Goal: Task Accomplishment & Management: Manage account settings

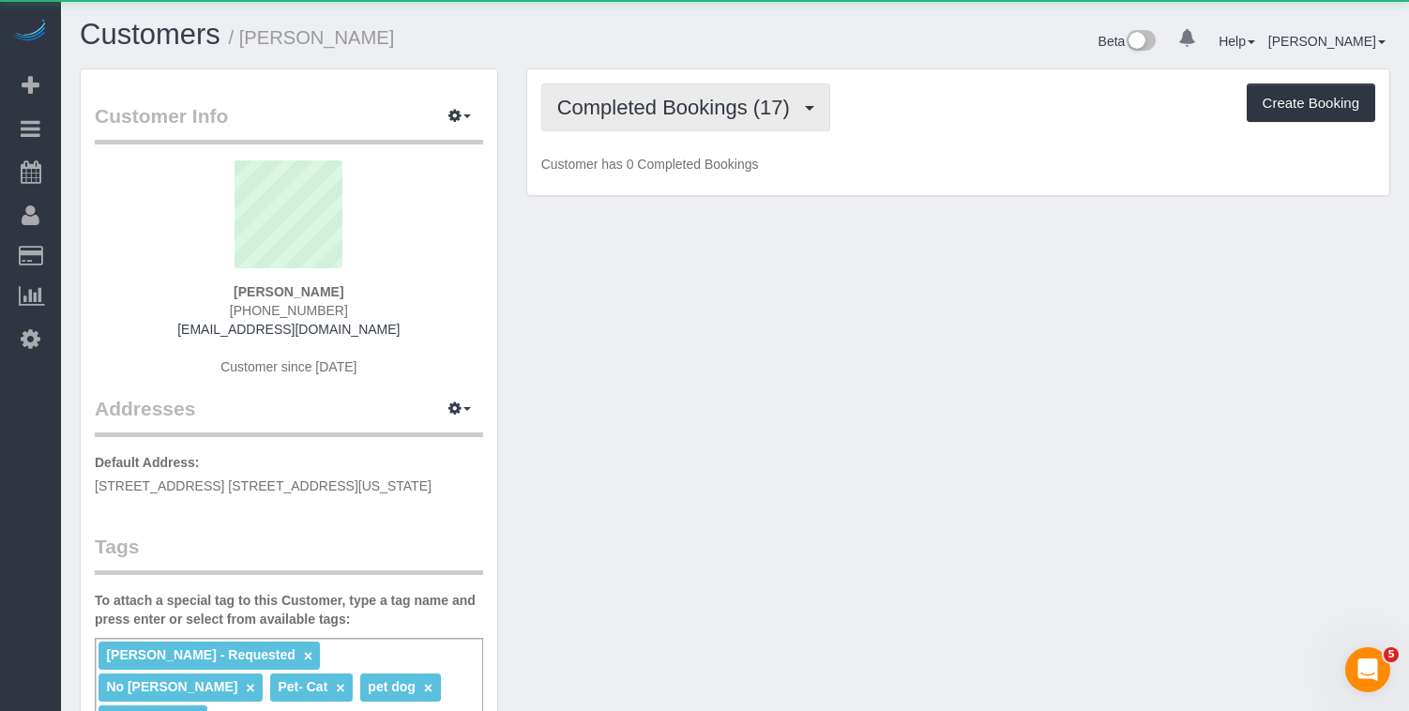
click at [654, 111] on span "Completed Bookings (17)" at bounding box center [678, 107] width 242 height 23
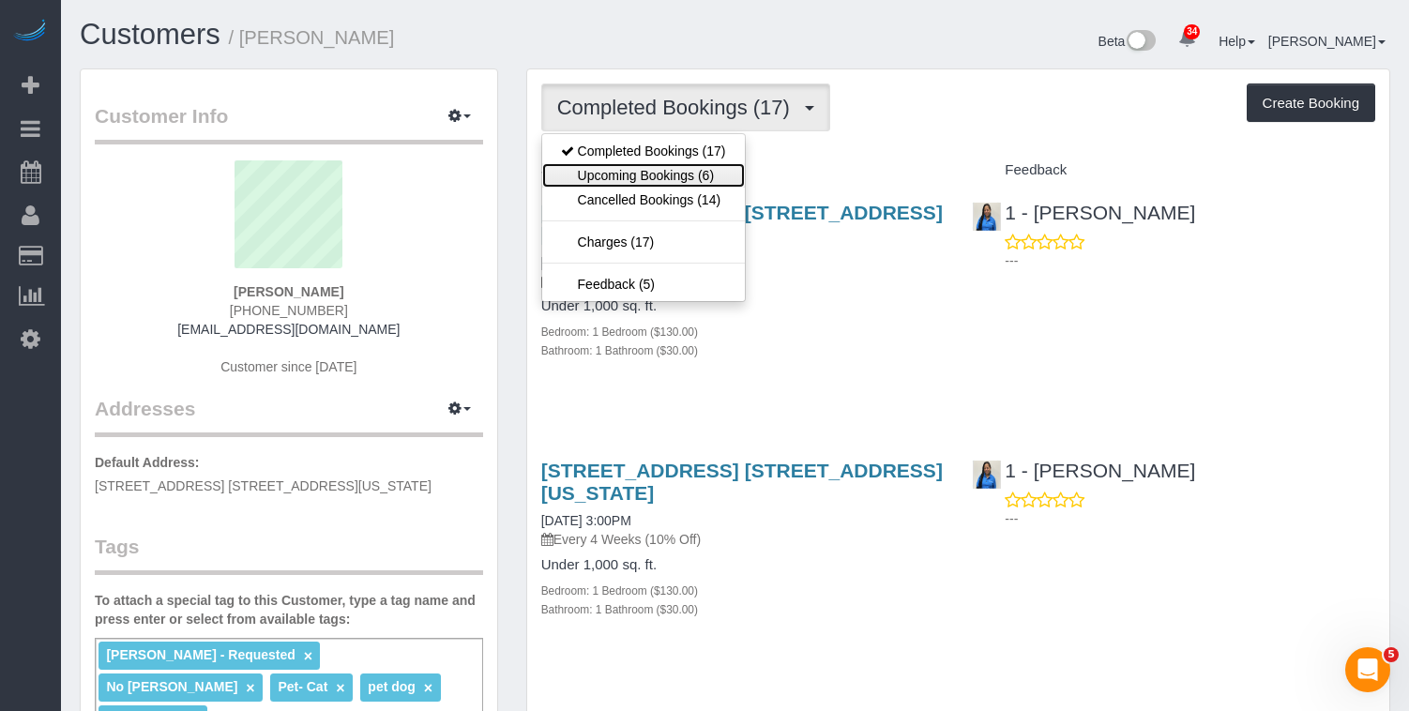
click at [638, 167] on link "Upcoming Bookings (6)" at bounding box center [643, 175] width 203 height 24
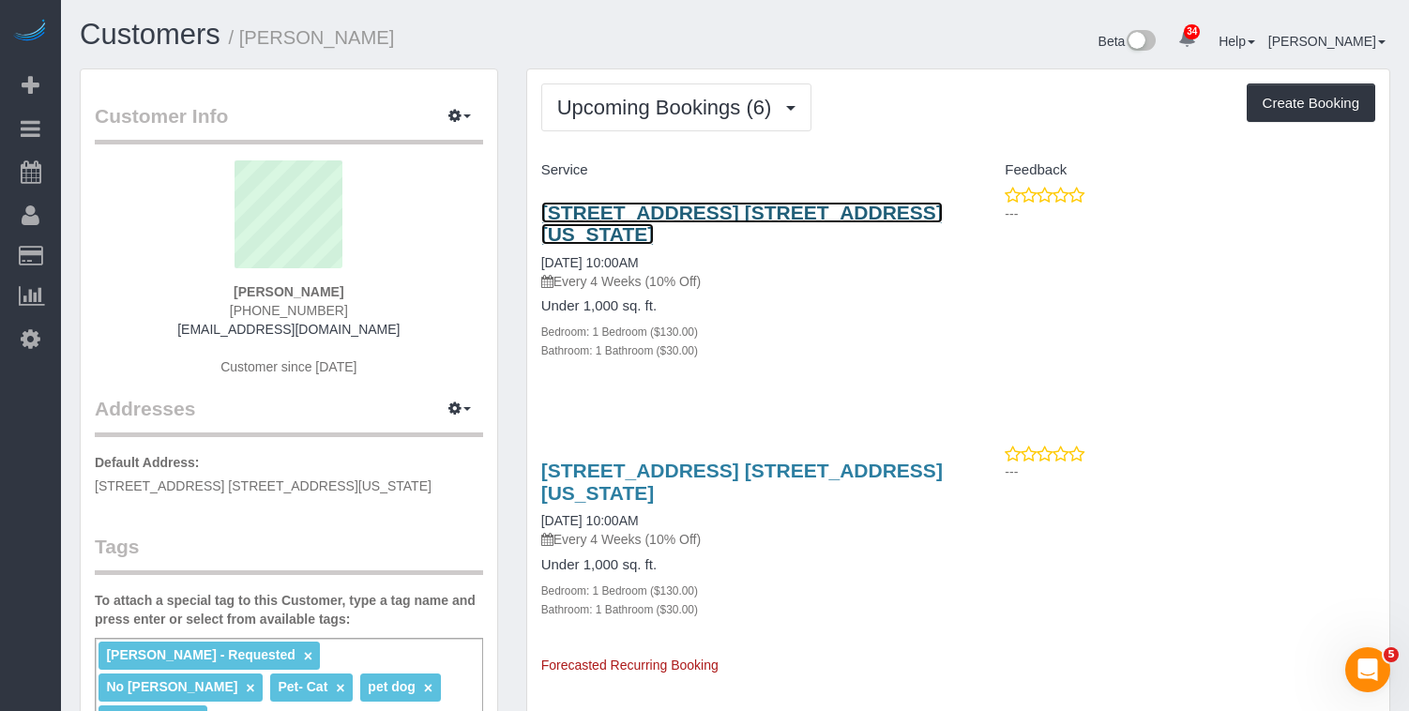
click at [559, 213] on link "245 West 75th Street, Apt. 1b, New York, NY 10023" at bounding box center [741, 223] width 401 height 43
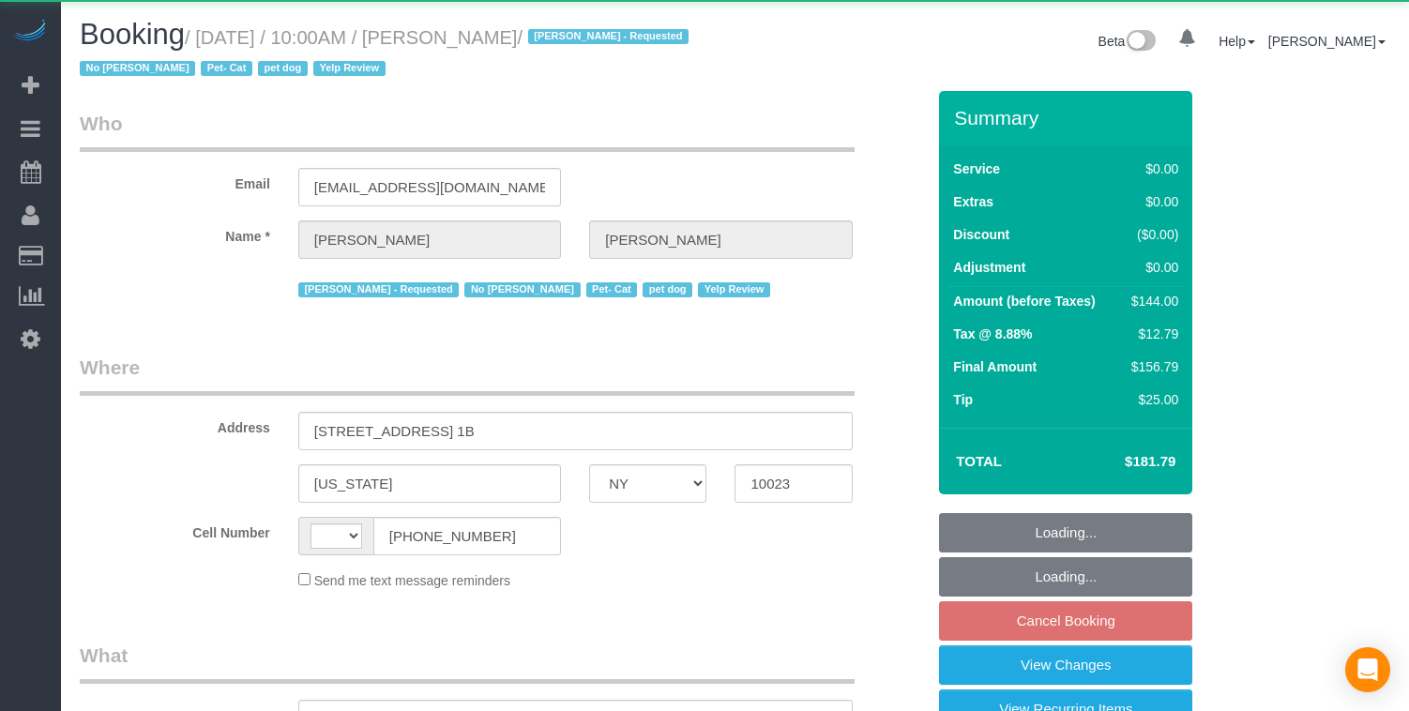
select select "NY"
select select "string:US"
select select "object:580"
select select "1"
select select "number:89"
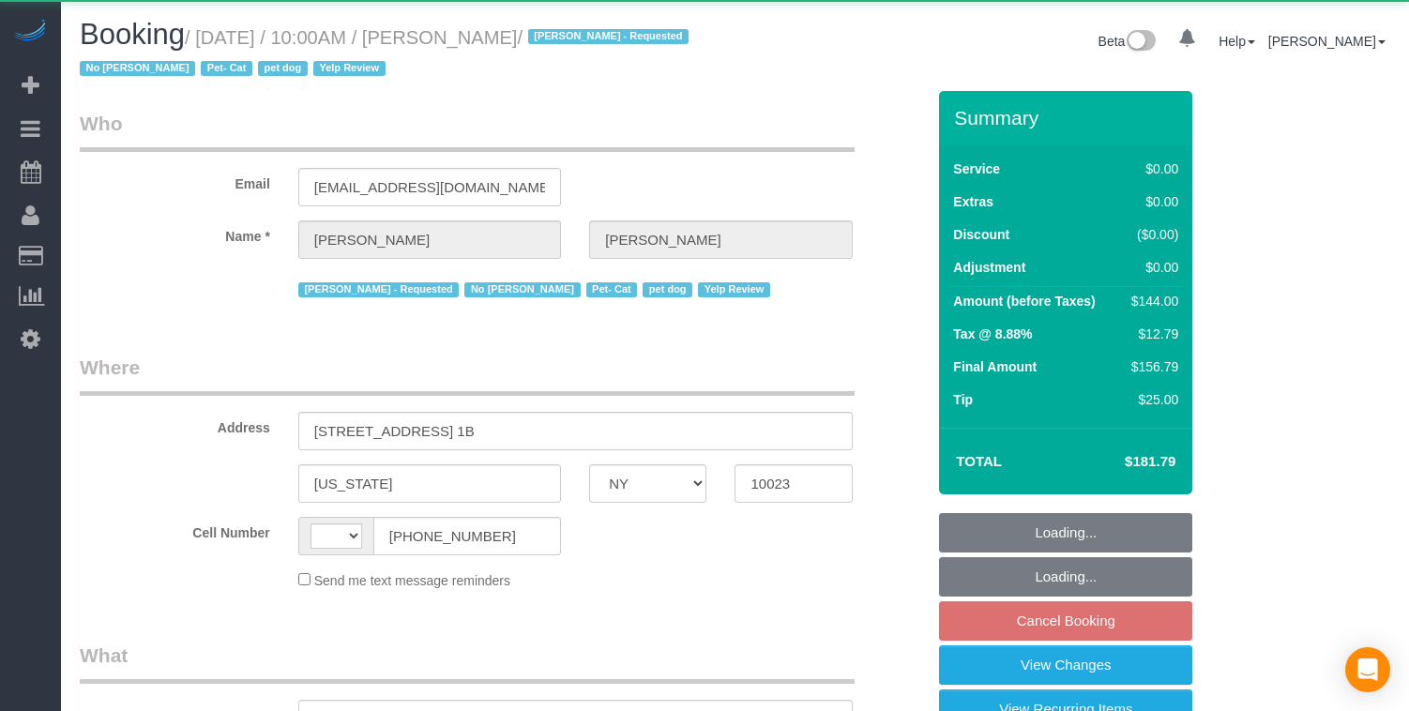
select select "number:90"
select select "number:14"
select select "number:5"
select select "string:stripe-pm_1OkwPH4VGloSiKo78WibfSNg"
select select "spot3"
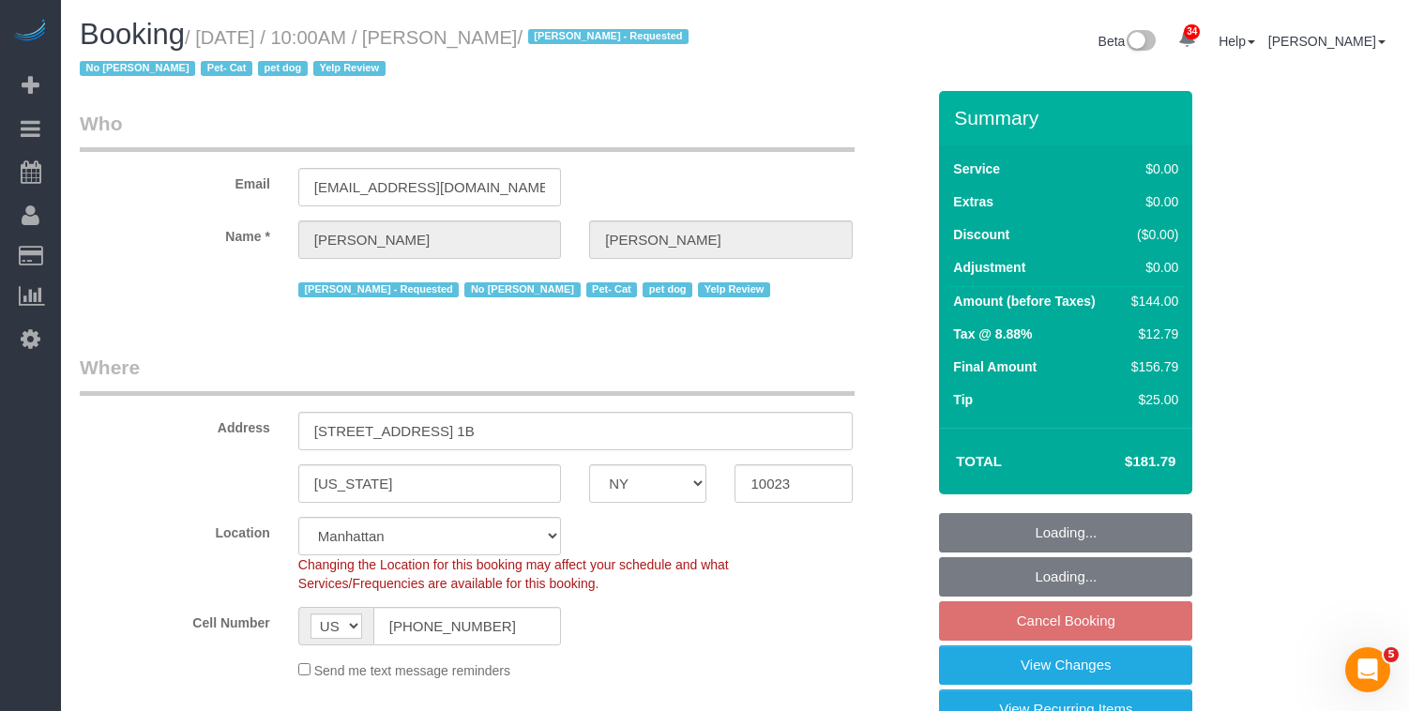
select select "object:1086"
select select "1"
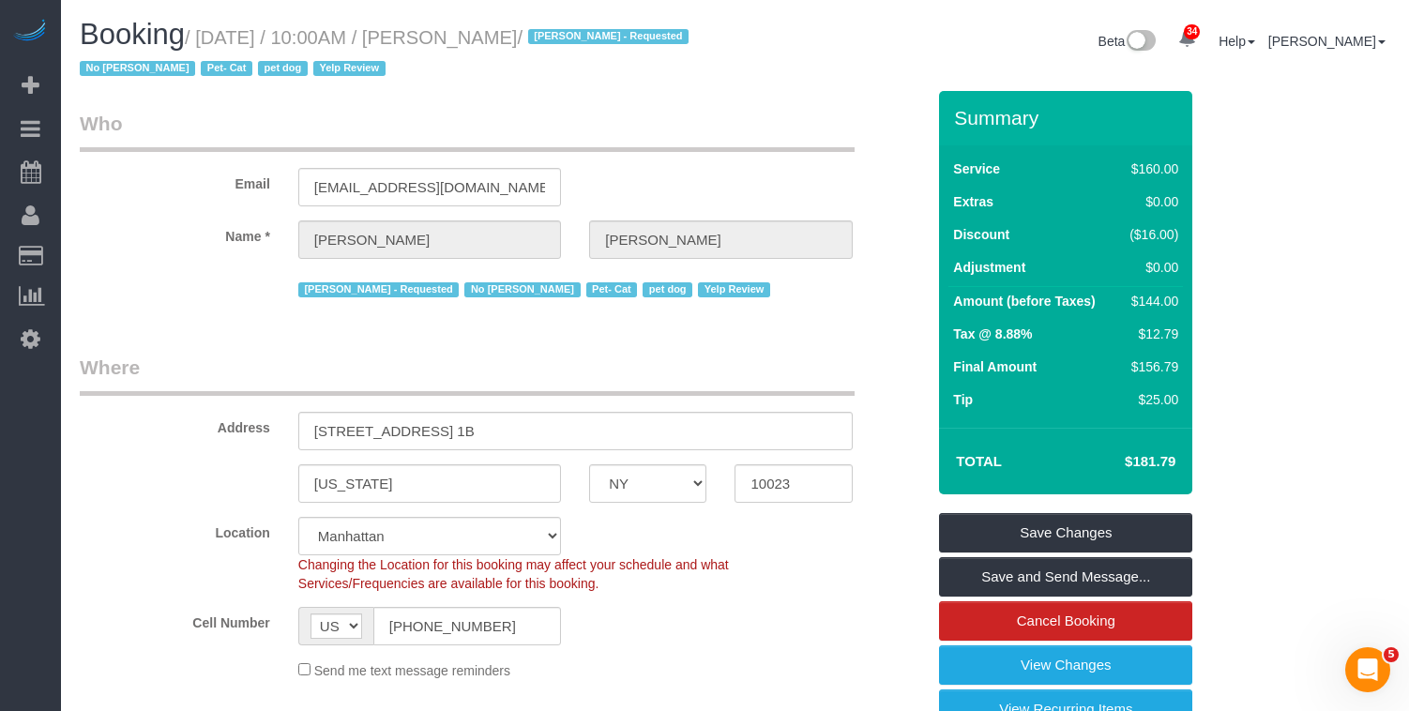
drag, startPoint x: 609, startPoint y: 34, endPoint x: 508, endPoint y: 42, distance: 100.7
click at [508, 42] on small "/ November 06, 2025 / 10:00AM / Heather Levine / Jamie Parker - Requested No Li…" at bounding box center [387, 53] width 614 height 53
click at [676, 51] on h1 "Booking / November 06, 2025 / 10:00AM / Heather Levine / Jamie Parker - Request…" at bounding box center [401, 51] width 642 height 64
drag, startPoint x: 613, startPoint y: 38, endPoint x: 535, endPoint y: 42, distance: 78.9
click at [535, 42] on small "/ November 06, 2025 / 10:00AM / Heather Levine / Jamie Parker - Requested No Li…" at bounding box center [387, 53] width 614 height 53
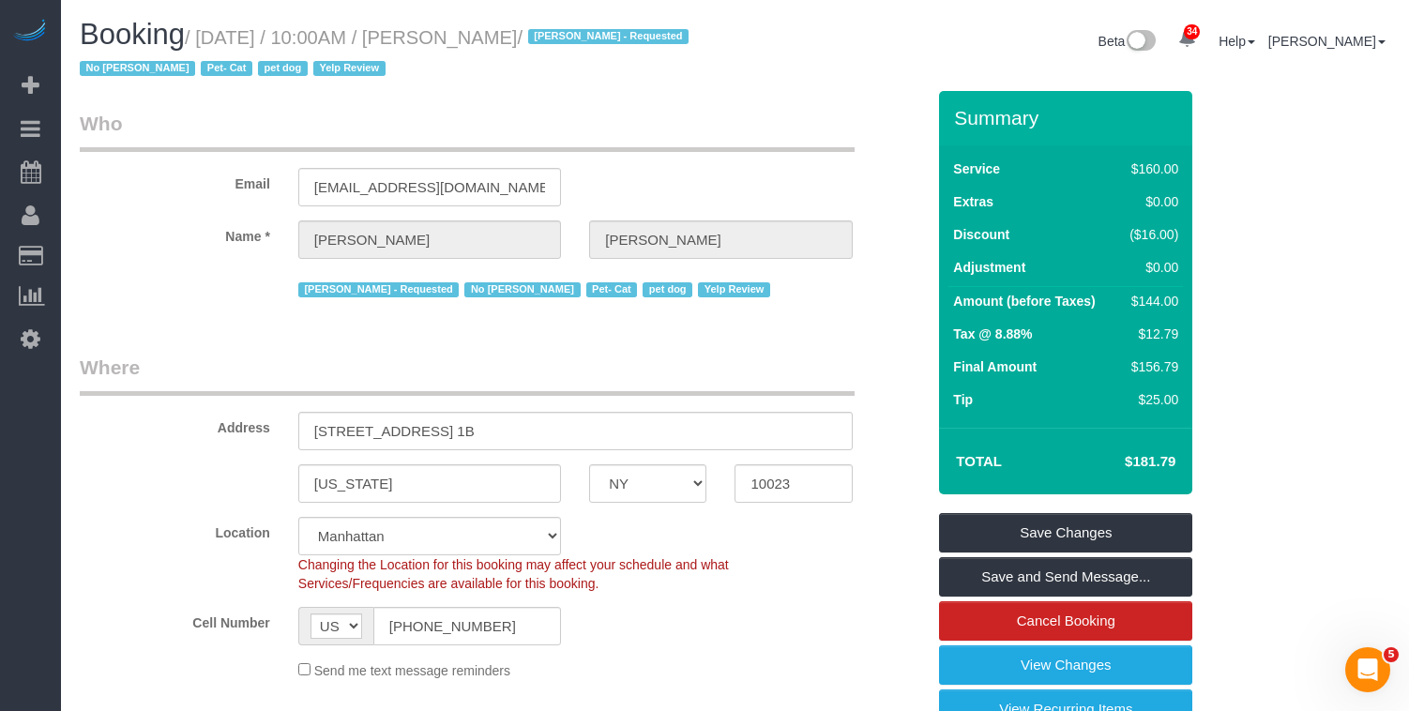
click at [616, 65] on h1 "Booking / November 06, 2025 / 10:00AM / Heather Levine / Jamie Parker - Request…" at bounding box center [401, 51] width 642 height 64
drag, startPoint x: 489, startPoint y: 43, endPoint x: 616, endPoint y: 37, distance: 127.7
click at [616, 37] on small "/ November 06, 2025 / 10:00AM / Heather Levine / Jamie Parker - Requested No Li…" at bounding box center [387, 53] width 614 height 53
copy small "Heather Levine"
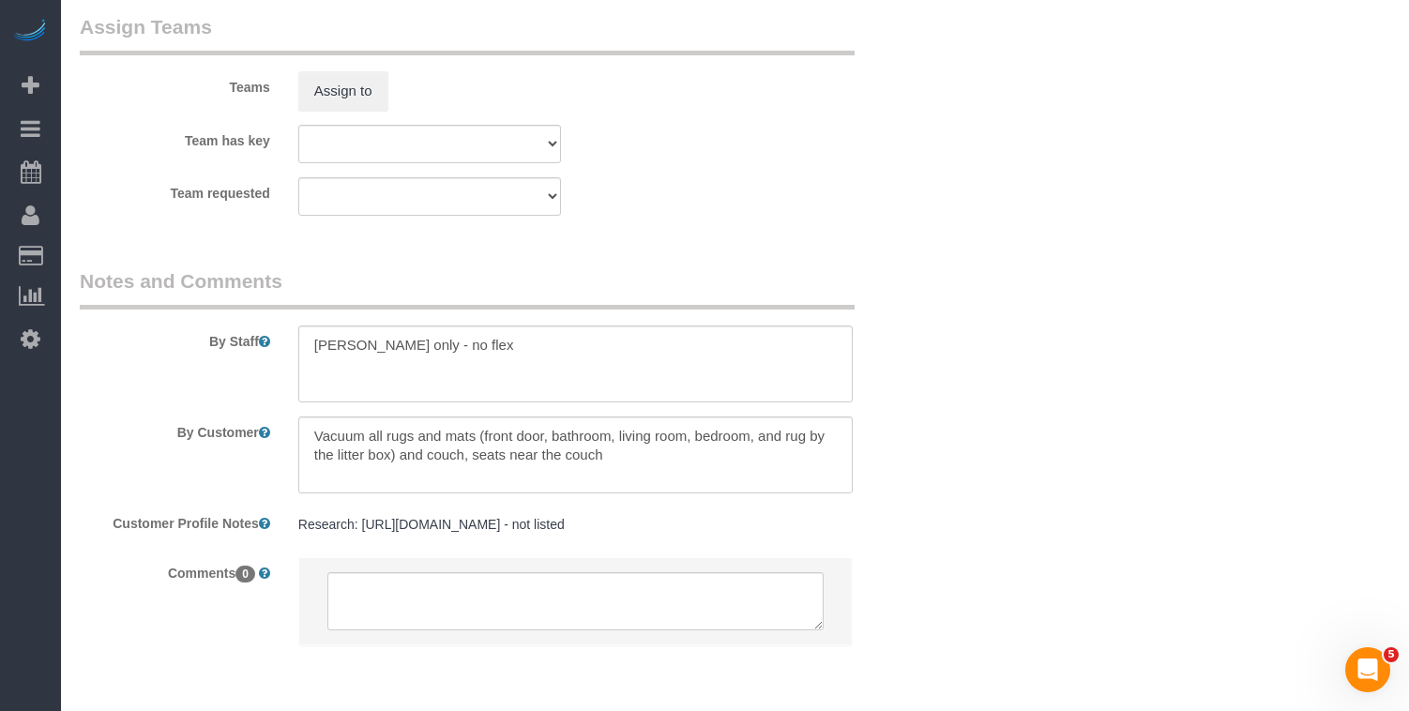
scroll to position [2603, 0]
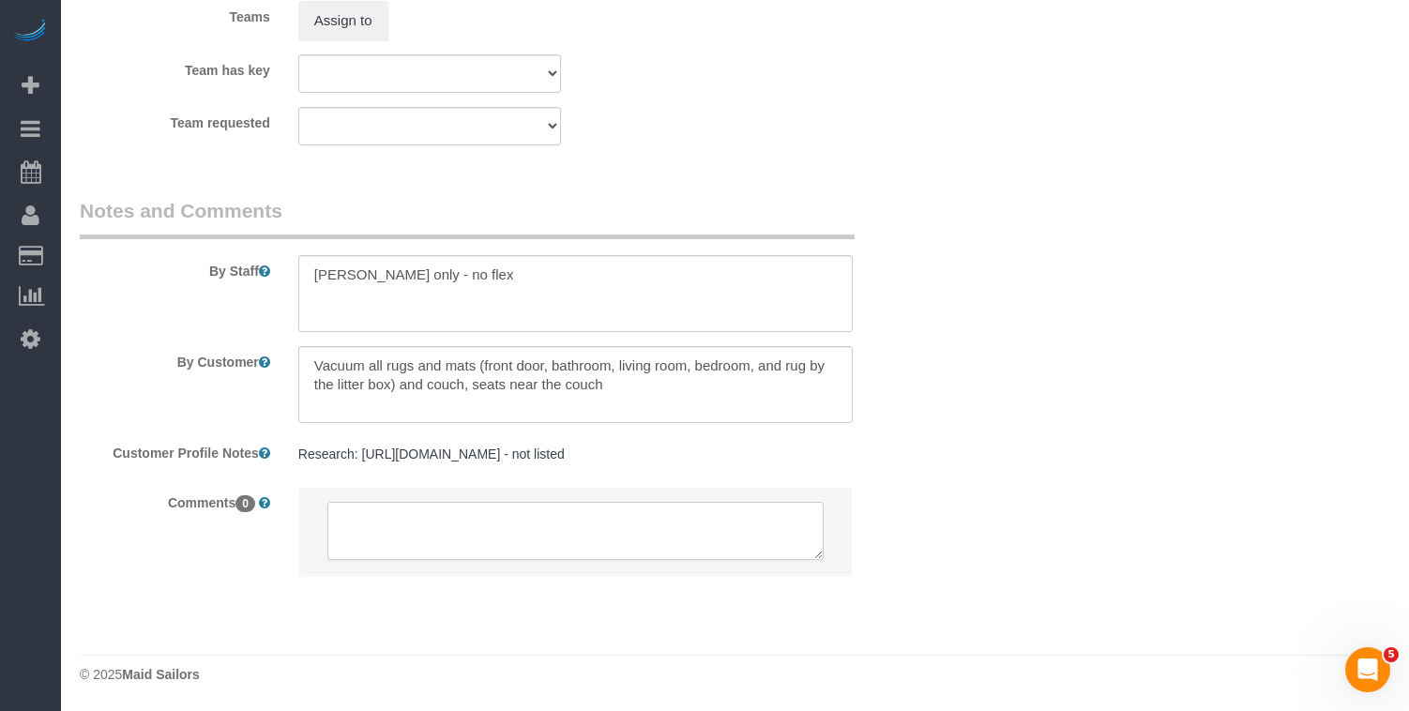
click at [386, 526] on textarea at bounding box center [575, 531] width 496 height 58
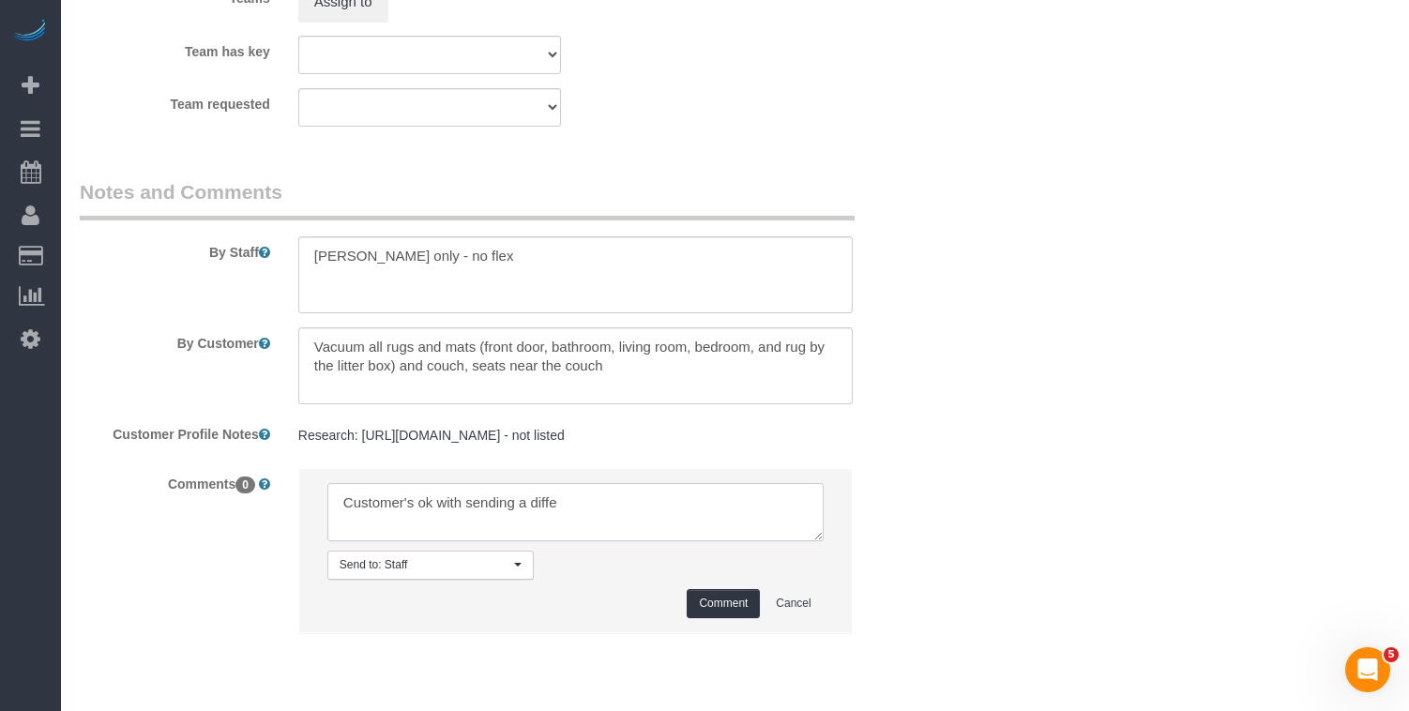
type textarea "Customer's ok with sending a differ"
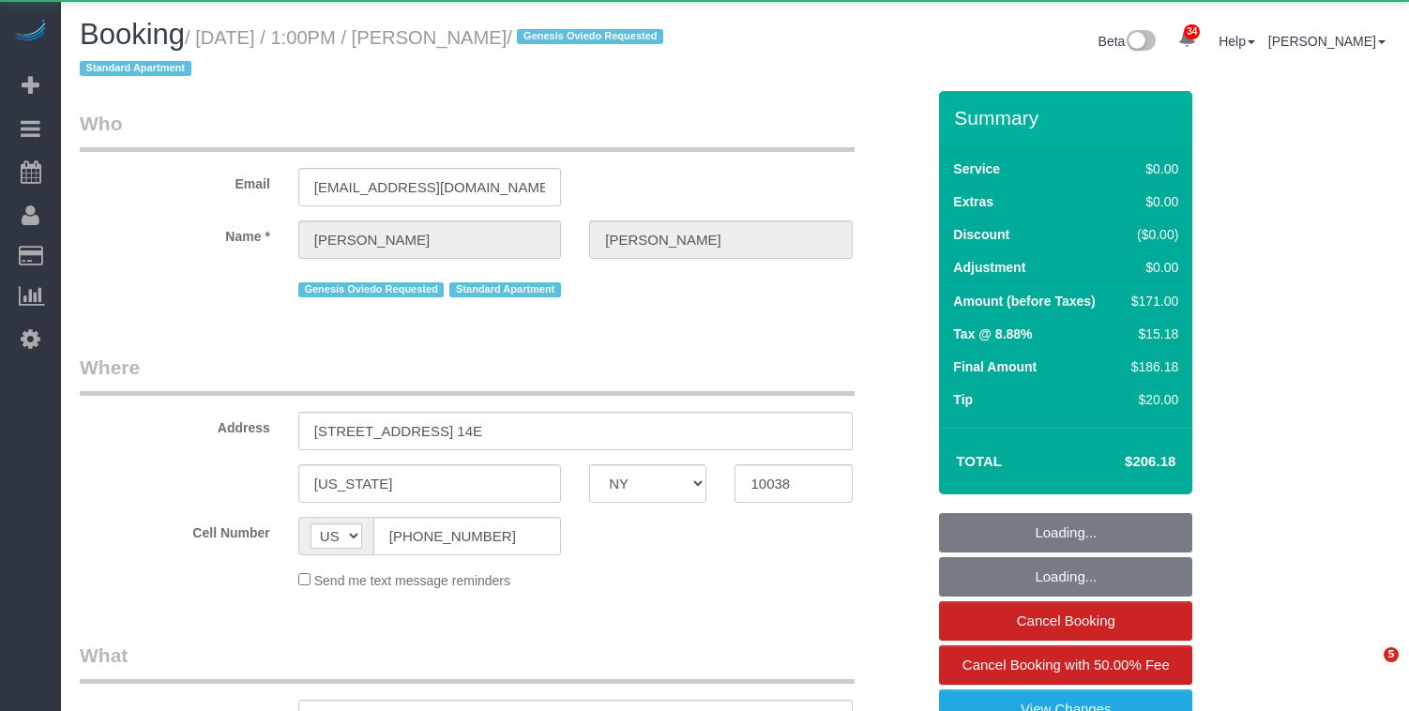
select select "NY"
select select "object:827"
select select "string:stripe-pm_1RYbtS4VGloSiKo7EVXABfwk"
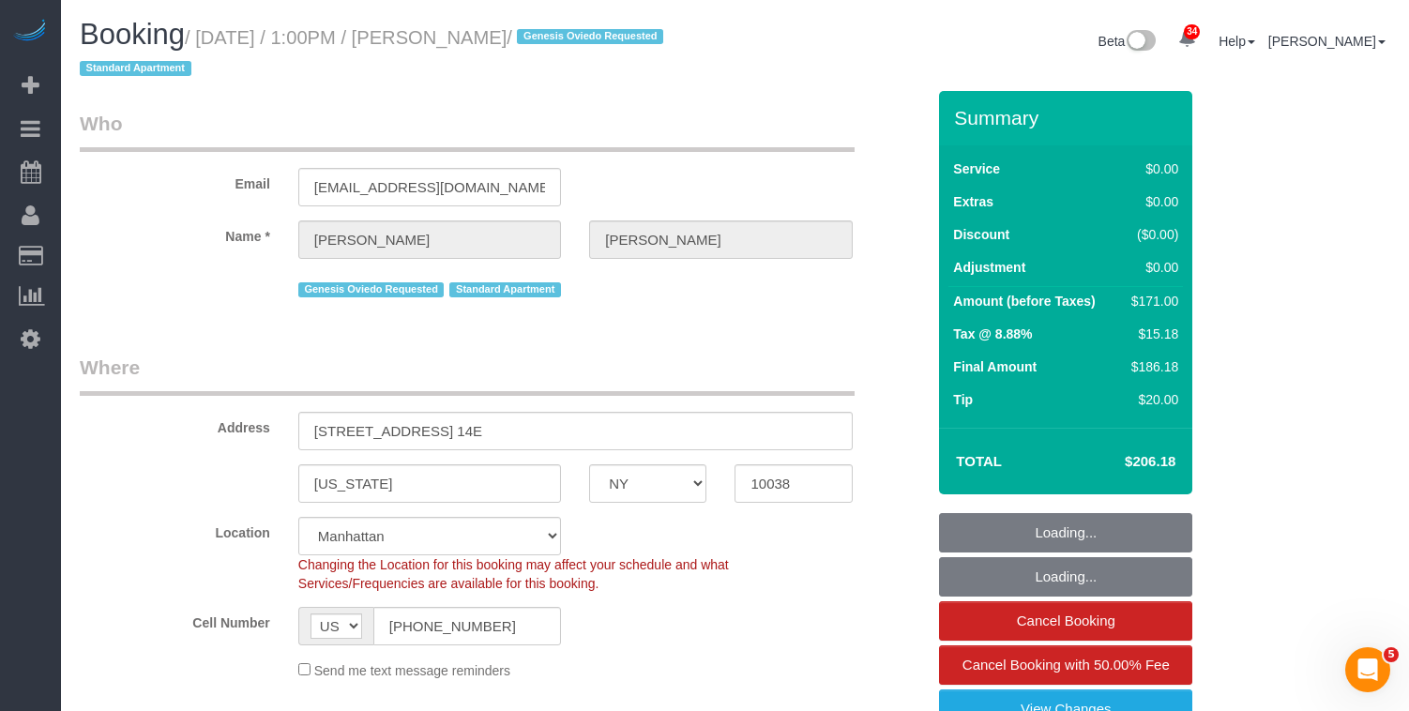
select select "object:1084"
select select "2"
select select "spot1"
select select "number:89"
select select "number:90"
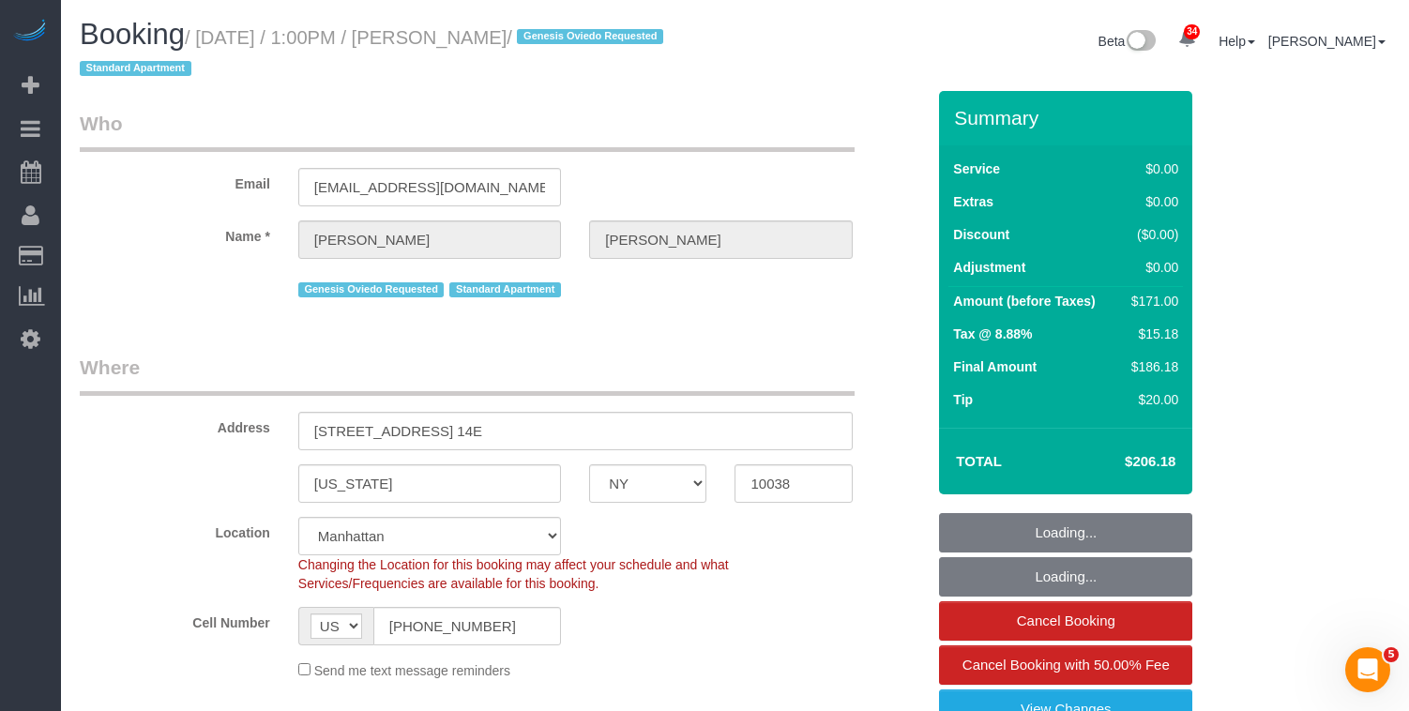
select select "number:15"
select select "number:5"
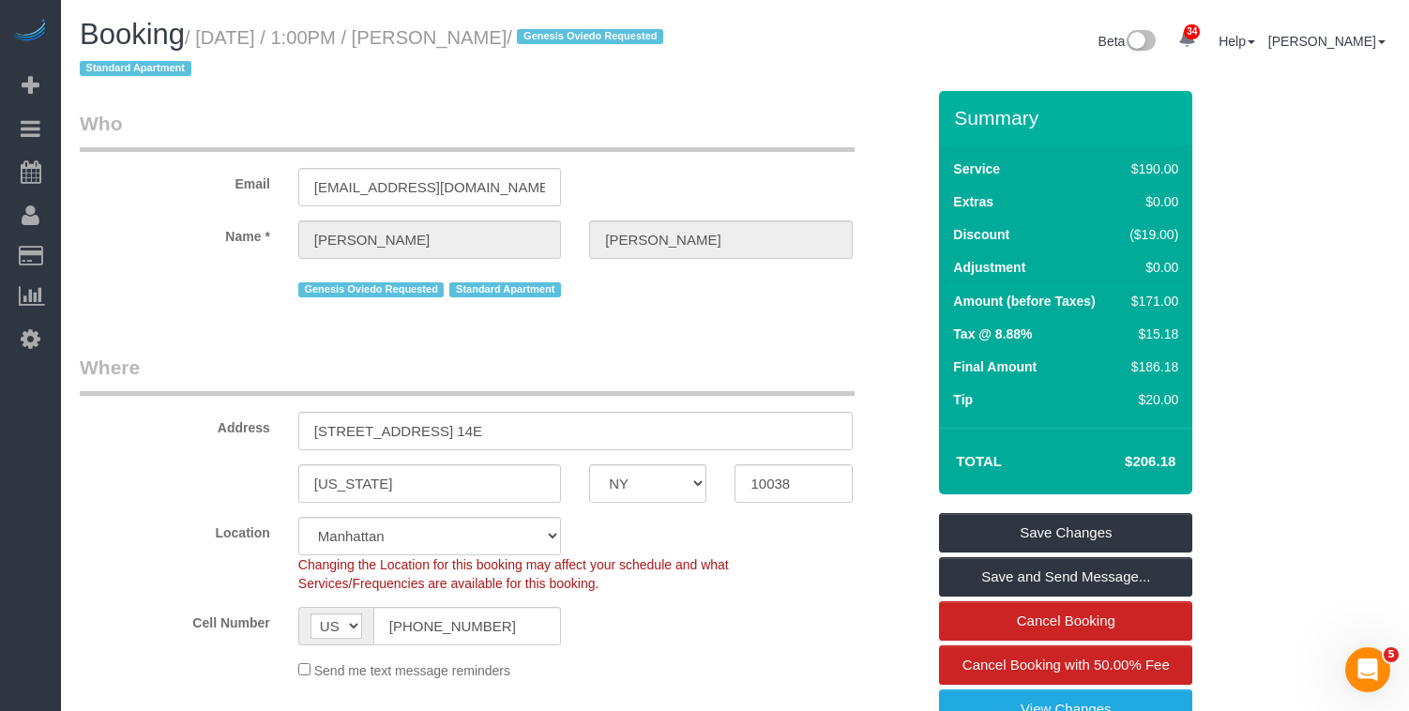
drag, startPoint x: 563, startPoint y: 39, endPoint x: 214, endPoint y: 42, distance: 348.9
click at [214, 42] on small "/ October 04, 2025 / 1:00PM / Ali Al Khayer / Genesis Oviedo Requested Standard…" at bounding box center [374, 53] width 589 height 53
copy small "October 04, 2025 / 1:00PM / Ali Al Khayer"
drag, startPoint x: 503, startPoint y: 191, endPoint x: 276, endPoint y: 173, distance: 227.8
click at [278, 176] on div "Email alialkhayergtm@hotmail.com" at bounding box center [502, 158] width 873 height 97
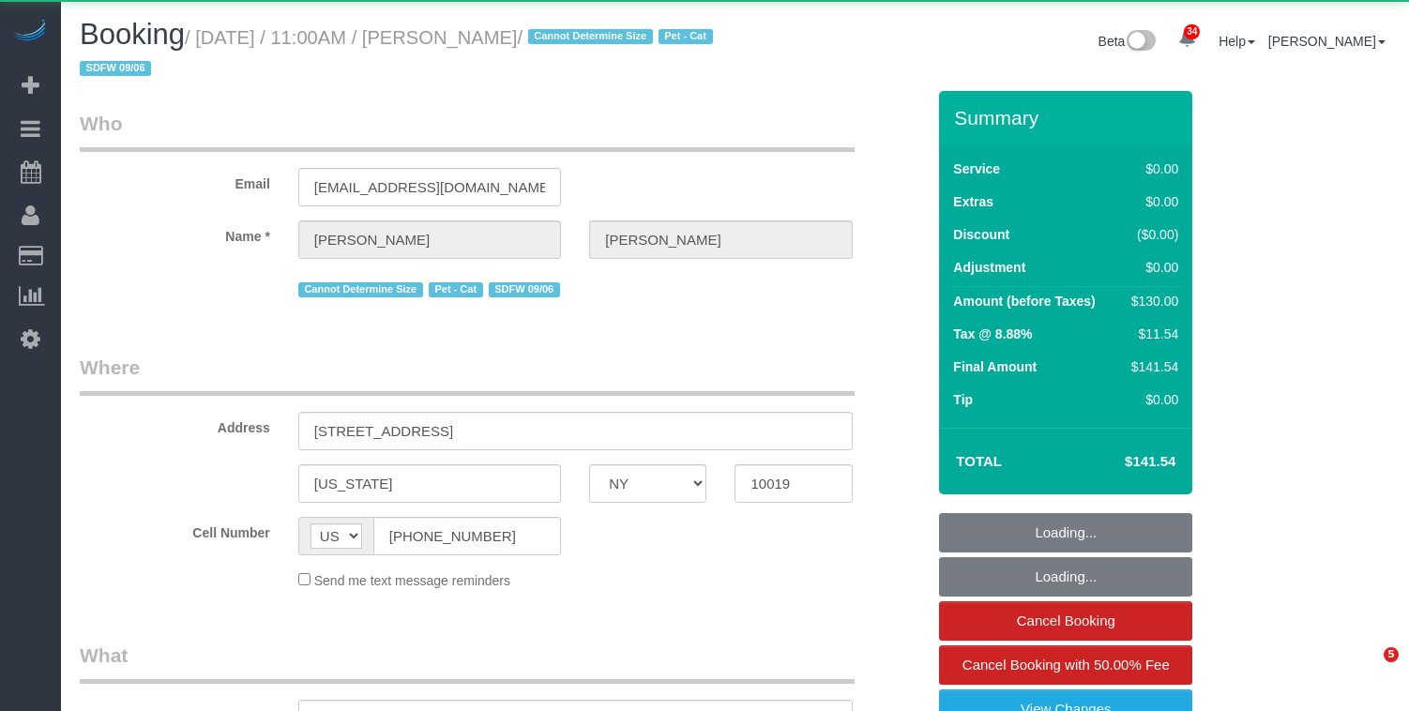
select select "NY"
select select "number:89"
select select "number:90"
select select "number:14"
select select "number:5"
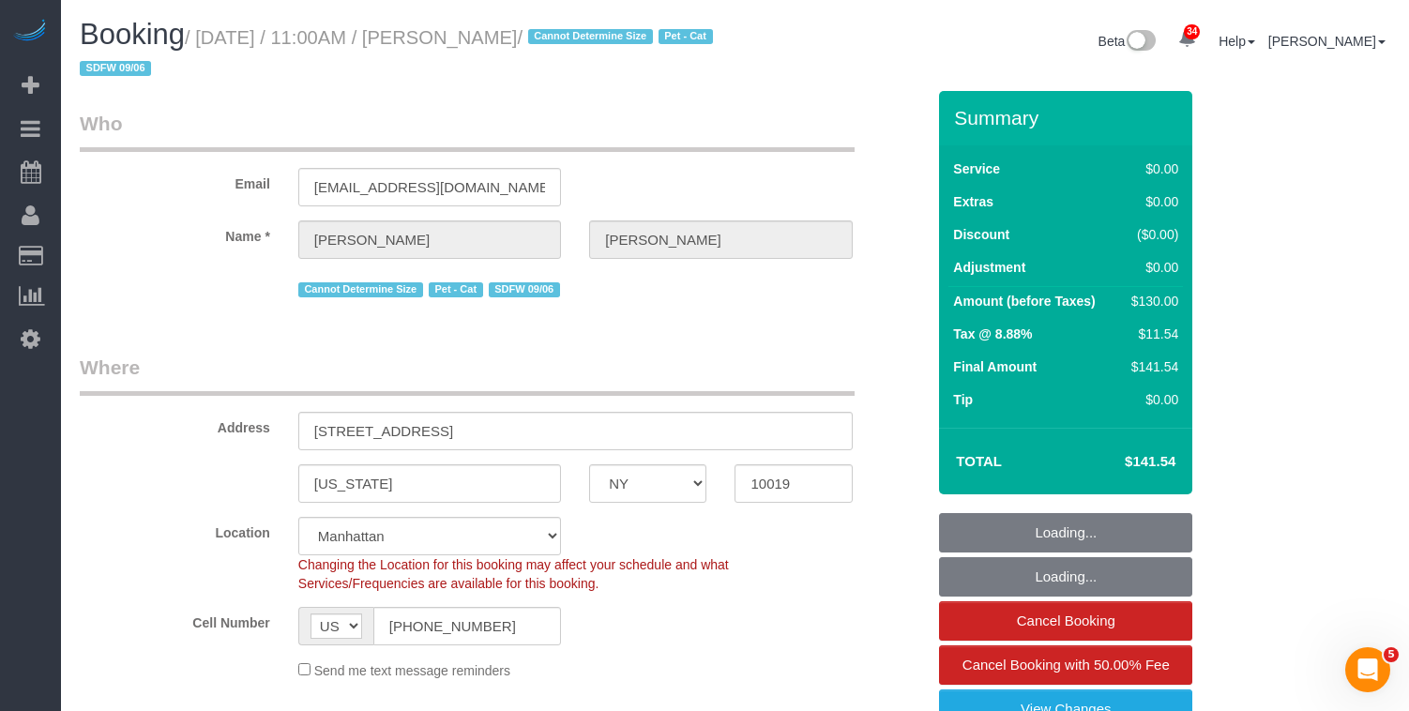
select select "string:stripe-pm_1S4Cfv4VGloSiKo7AMsWnOTl"
select select "1"
select select "spot1"
select select "object:1086"
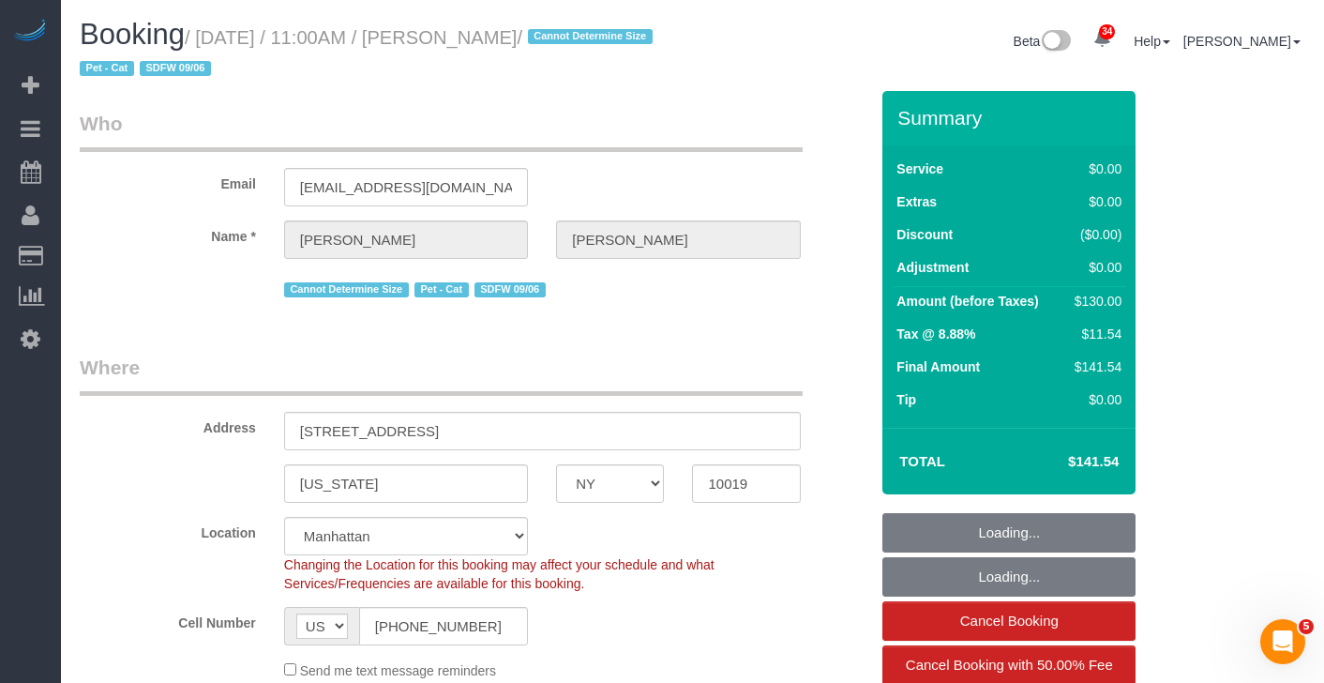
select select "1"
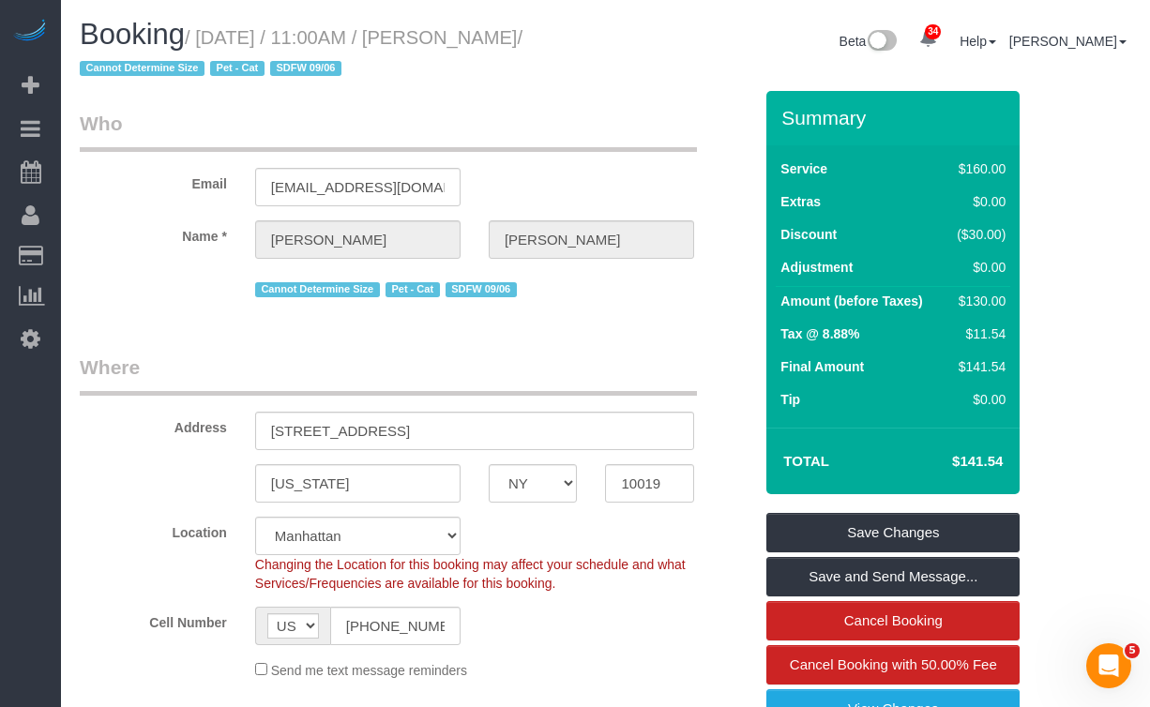
drag, startPoint x: 1073, startPoint y: 344, endPoint x: 1085, endPoint y: 343, distance: 12.2
click at [336, 178] on input "rheamundy@gmail.com" at bounding box center [357, 187] width 205 height 38
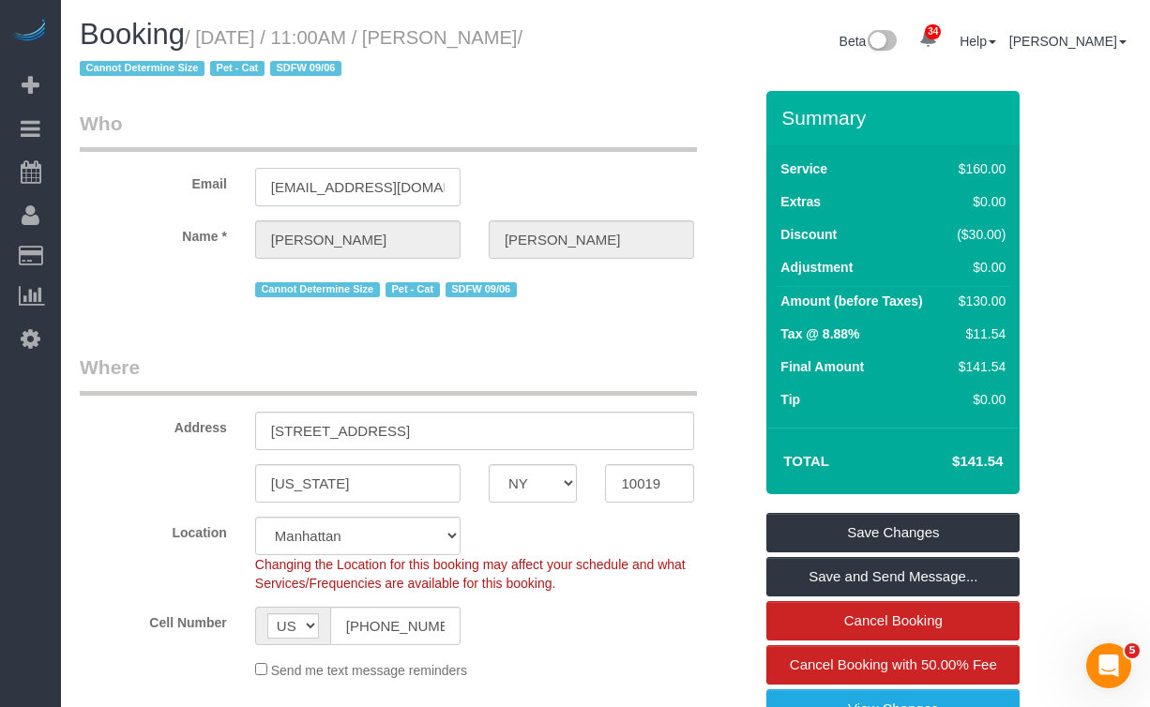
scroll to position [3, 0]
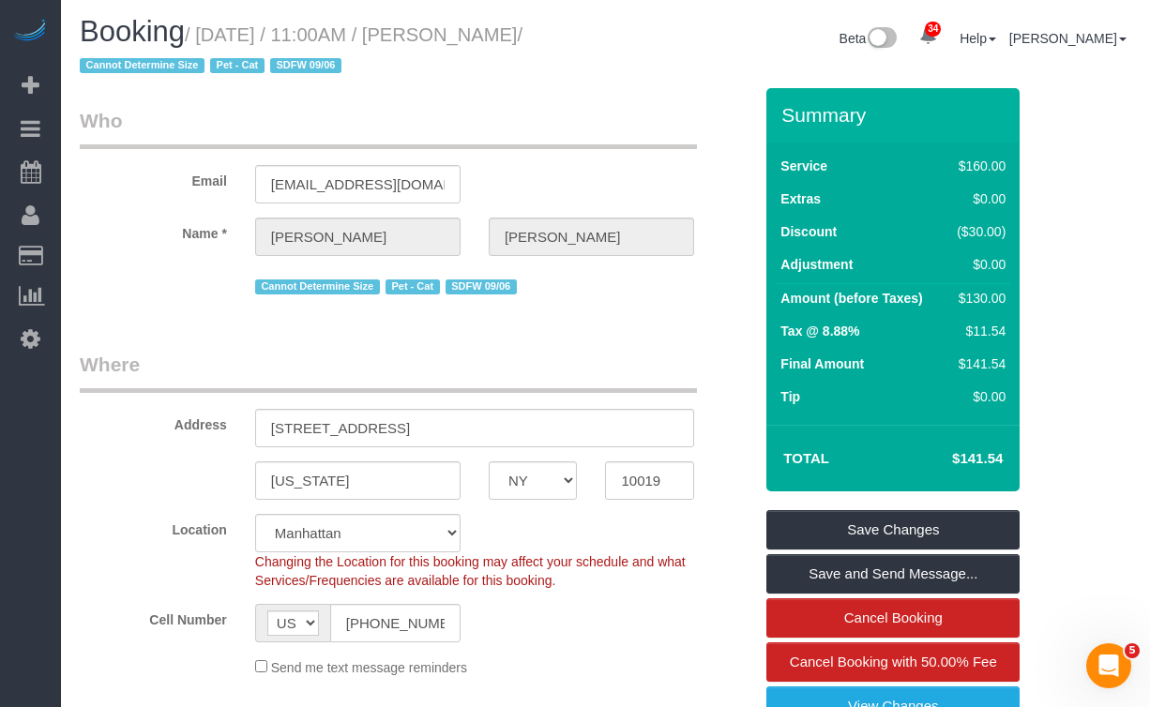
drag, startPoint x: 569, startPoint y: 33, endPoint x: 246, endPoint y: 8, distance: 324.6
click at [211, 32] on small "/ October 04, 2025 / 11:00AM / Rhea Mundy / Cannot Determine Size Pet - Cat SDF…" at bounding box center [301, 50] width 443 height 53
copy small "October 04, 2025 / 11:00AM / Rhea Mund"
click at [556, 22] on h1 "Booking / October 04, 2025 / 11:00AM / Rhea Mundy / Cannot Determine Size Pet -…" at bounding box center [336, 48] width 512 height 64
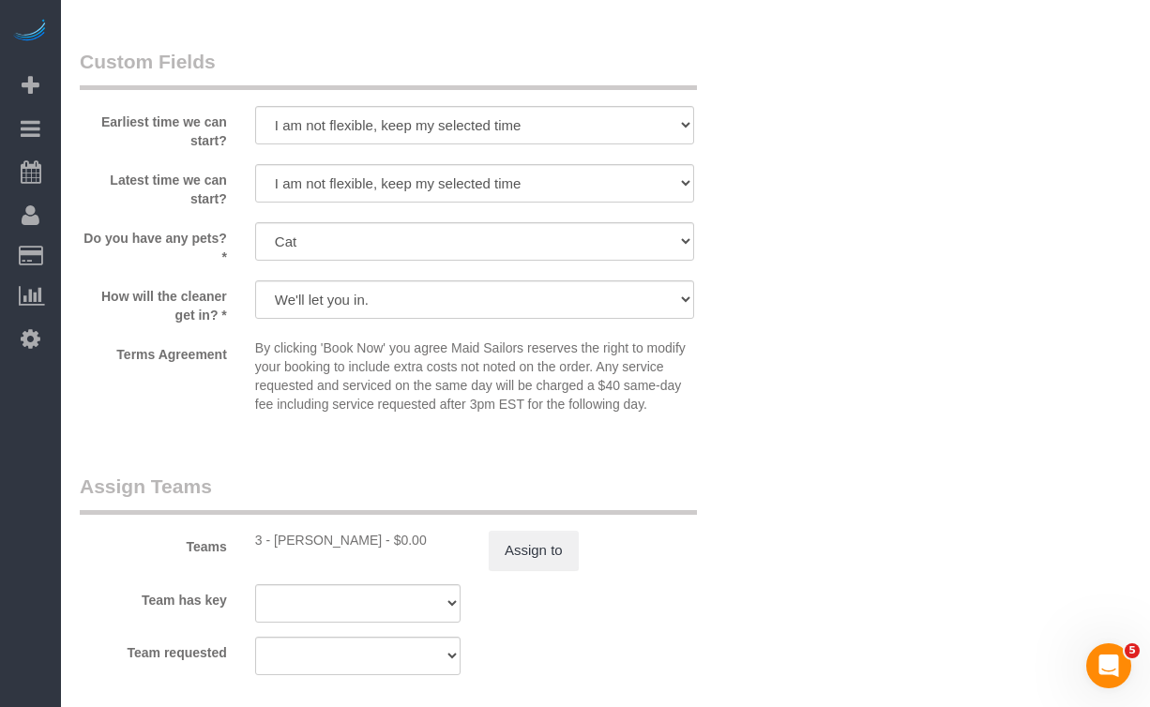
scroll to position [2099, 0]
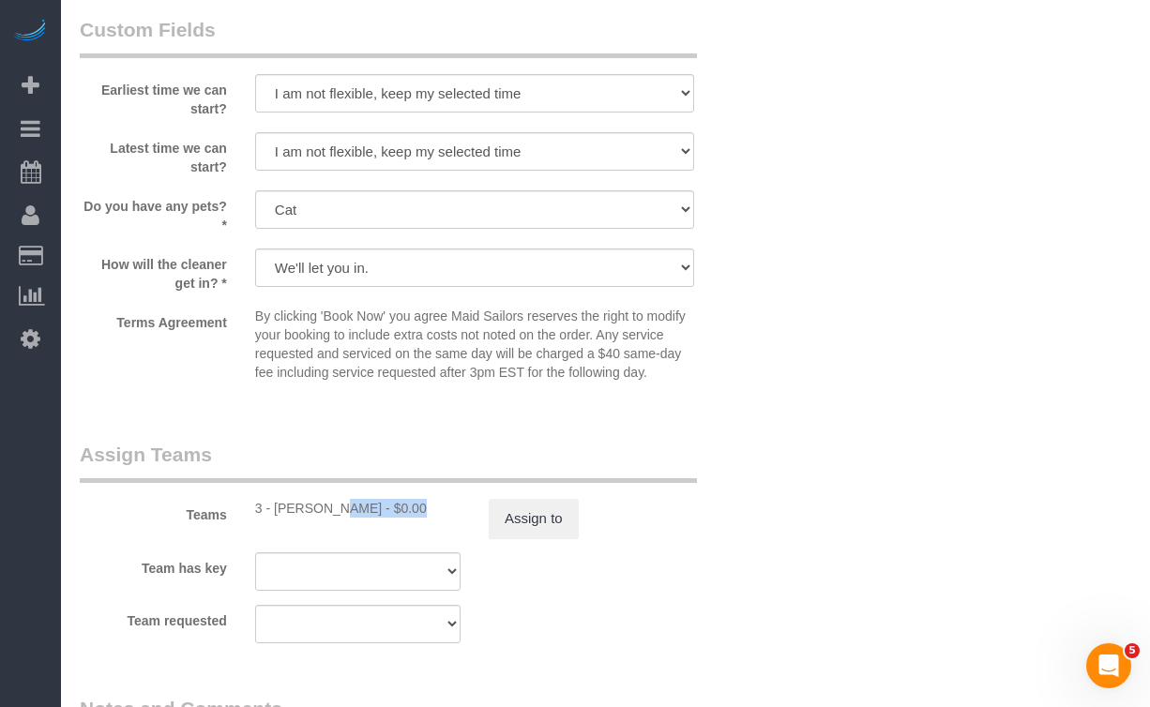
drag, startPoint x: 354, startPoint y: 510, endPoint x: 277, endPoint y: 510, distance: 76.9
click at [277, 510] on div "3 - Yenis Mendez - $0.00" at bounding box center [357, 508] width 205 height 19
copy div "Yenis Mendez"
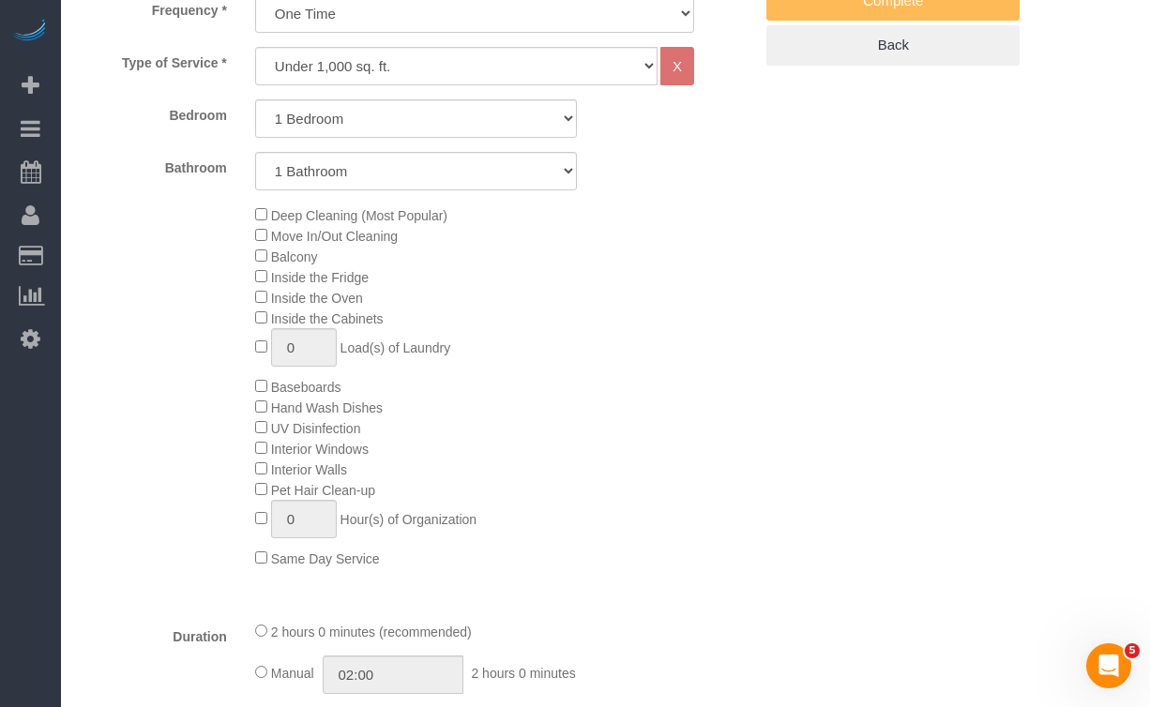
scroll to position [0, 0]
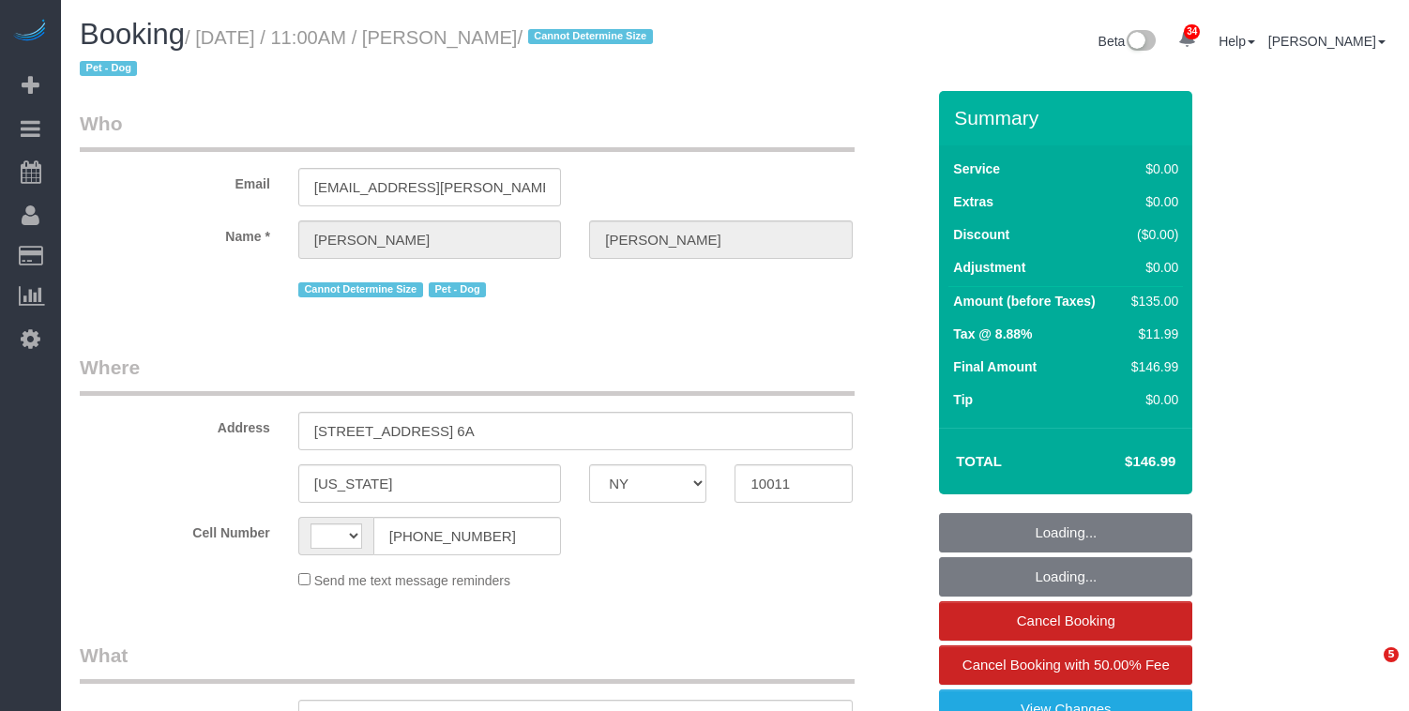
select select "NY"
select select "string:[GEOGRAPHIC_DATA]"
select select "string:stripe-pm_1RKPDA4VGloSiKo778i2jq03"
select select "number:58"
select select "number:73"
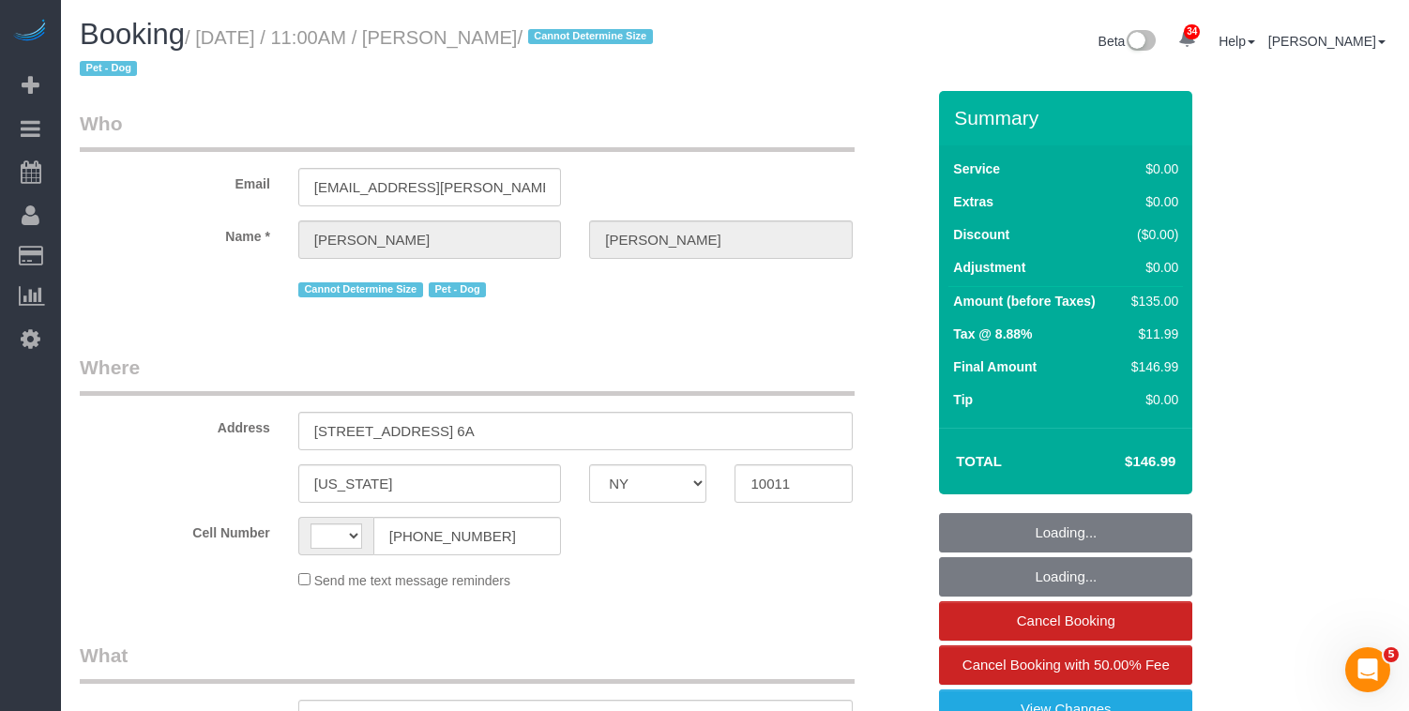
select select "number:13"
select select "number:5"
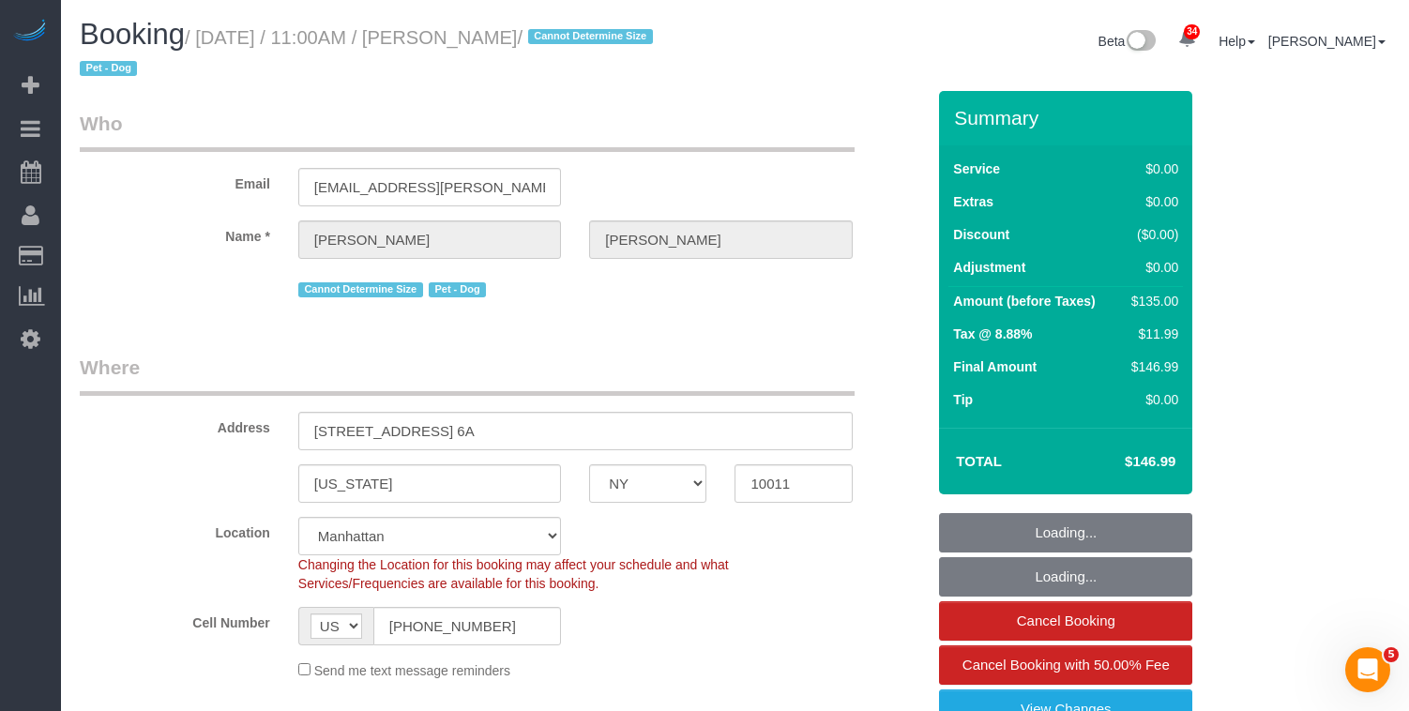
select select "object:1085"
select select "spot1"
drag, startPoint x: 584, startPoint y: 37, endPoint x: 468, endPoint y: 44, distance: 116.5
click at [468, 44] on small "/ [DATE] / 11:00AM / [PERSON_NAME] / Cannot Determine Size Pet - Dog" at bounding box center [369, 53] width 579 height 53
copy small "[PERSON_NAME]"
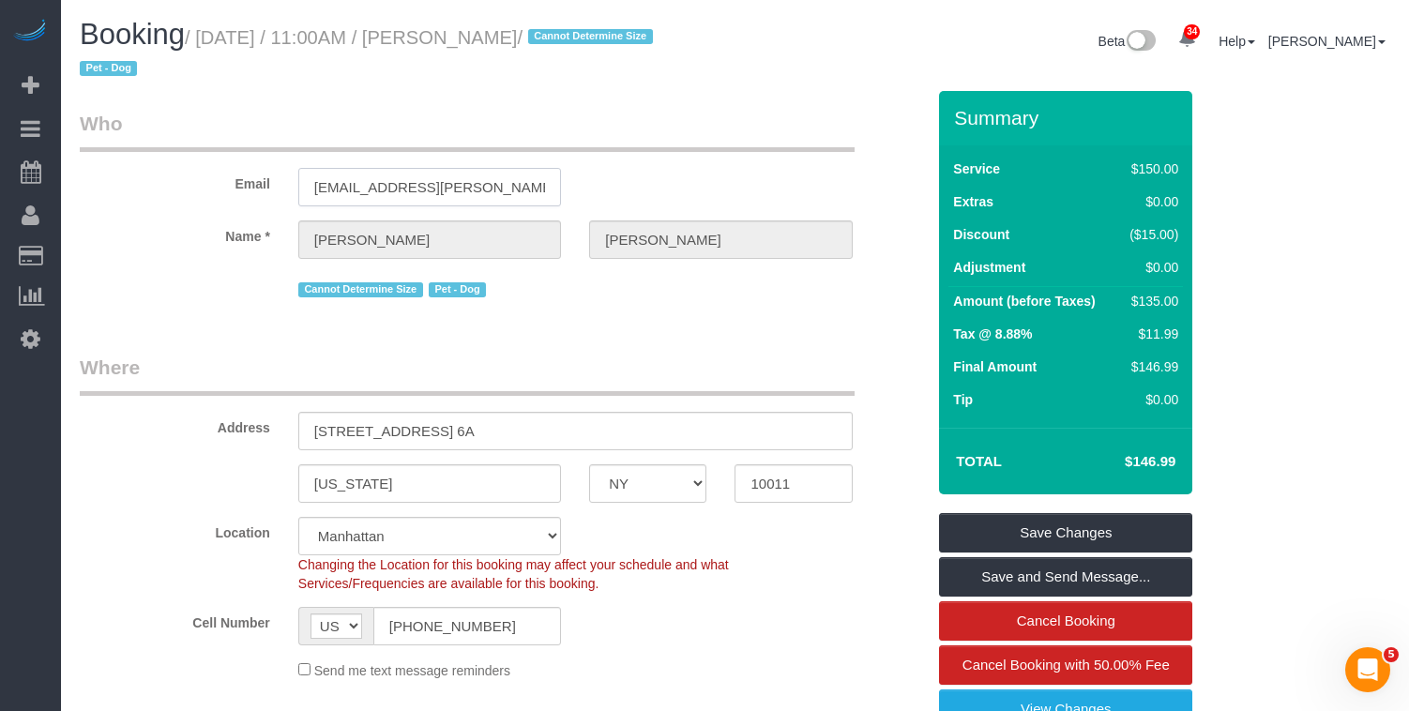
click at [372, 189] on input "[EMAIL_ADDRESS][PERSON_NAME][DOMAIN_NAME]" at bounding box center [429, 187] width 263 height 38
click at [295, 38] on small "/ [DATE] / 11:00AM / [PERSON_NAME] / Cannot Determine Size Pet - Dog" at bounding box center [369, 53] width 579 height 53
drag, startPoint x: 202, startPoint y: 38, endPoint x: 589, endPoint y: 52, distance: 387.6
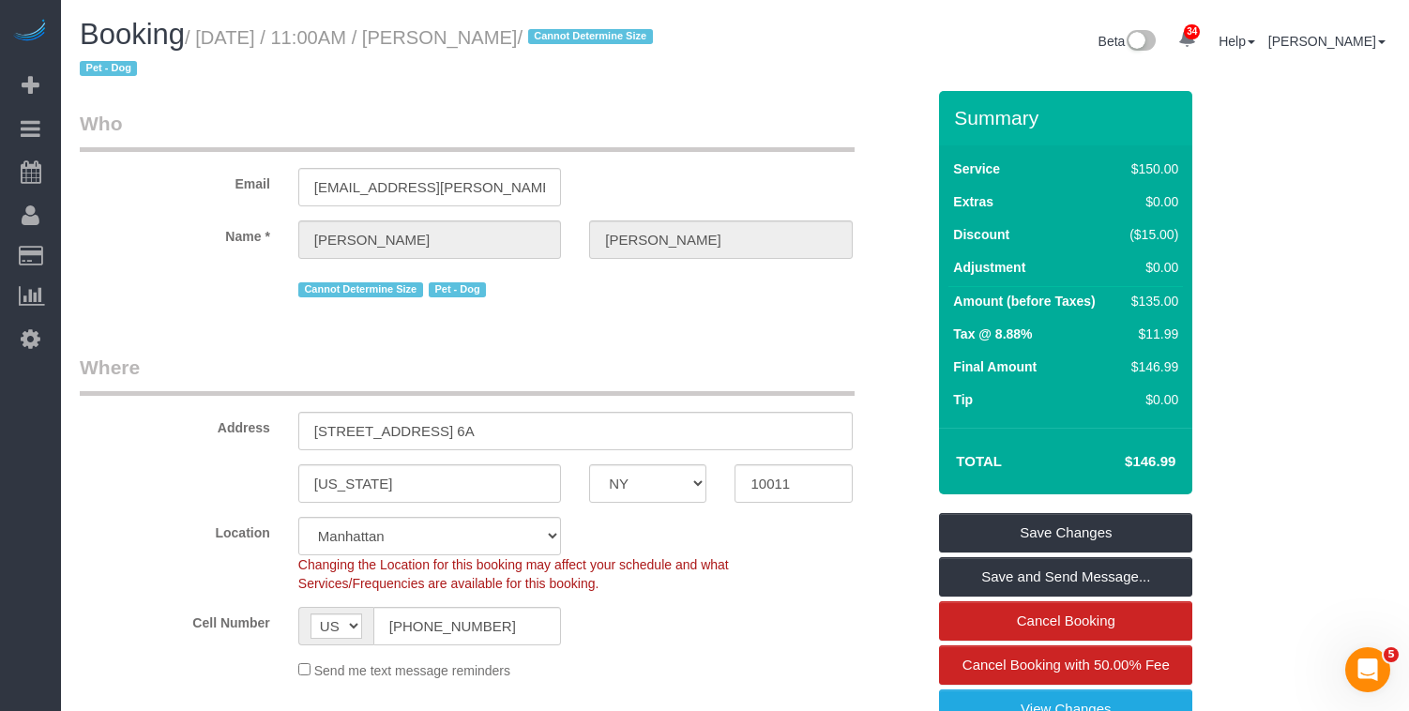
click at [584, 50] on h1 "Booking / [DATE] / 11:00AM / [PERSON_NAME] / Cannot Determine Size Pet - Dog" at bounding box center [401, 51] width 642 height 64
copy small "/ [DATE] / 11:00AM / [PERSON_NAME]"
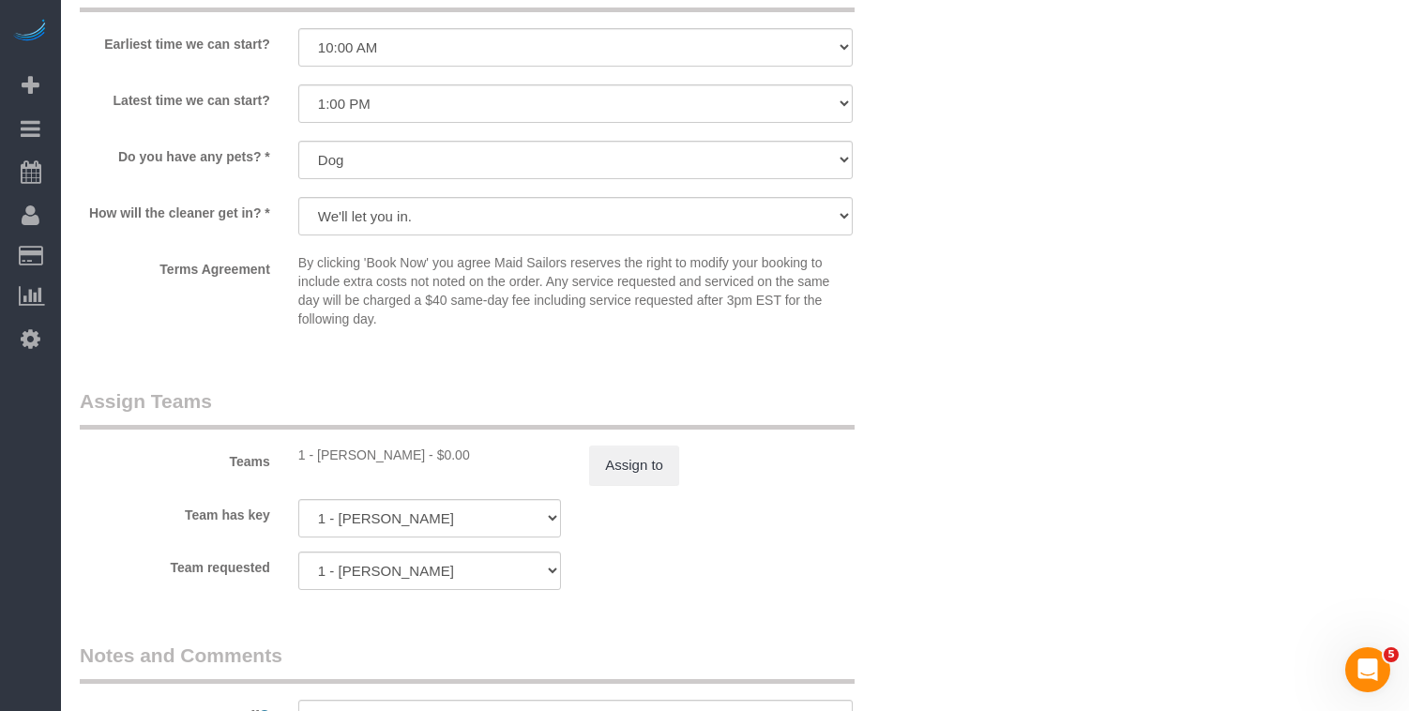
scroll to position [2220, 0]
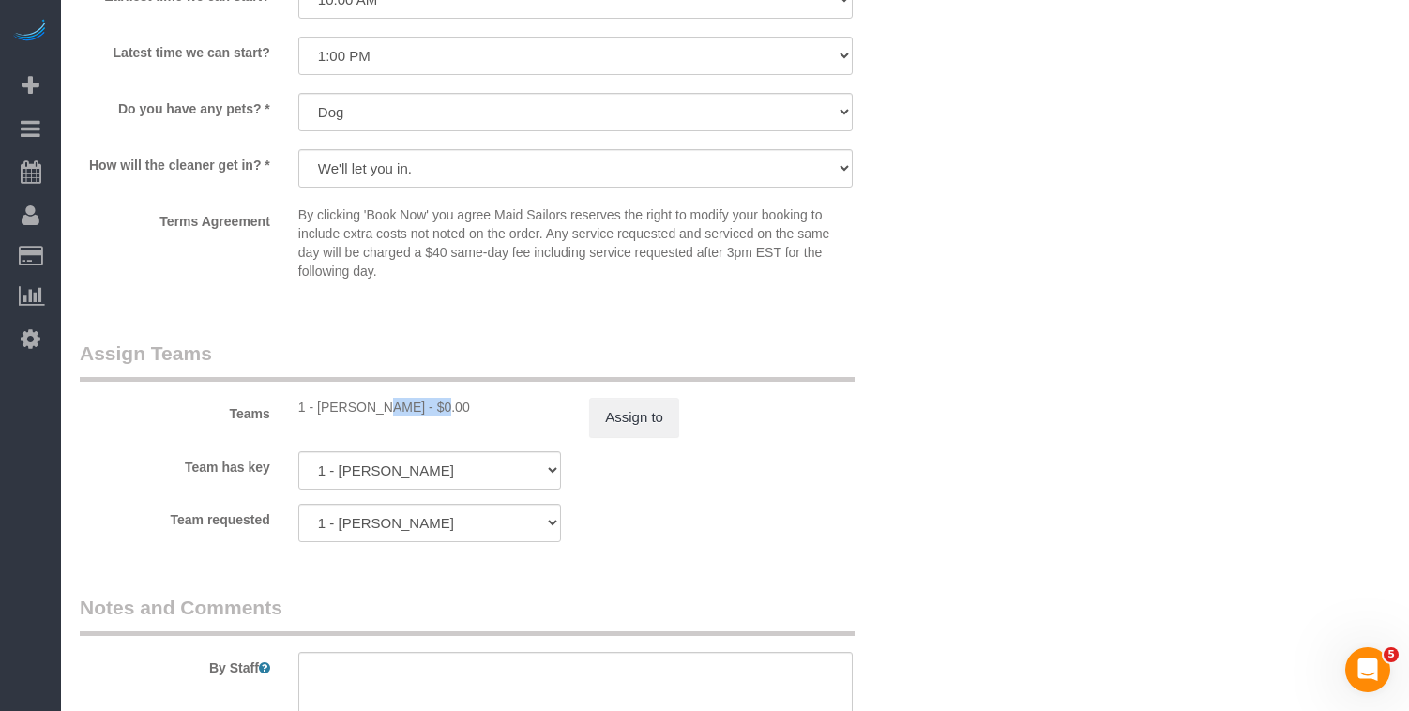
drag, startPoint x: 380, startPoint y: 404, endPoint x: 811, endPoint y: 440, distance: 432.9
click at [322, 401] on div "1 - [PERSON_NAME] - $0.00" at bounding box center [429, 407] width 263 height 19
copy div "[PERSON_NAME]"
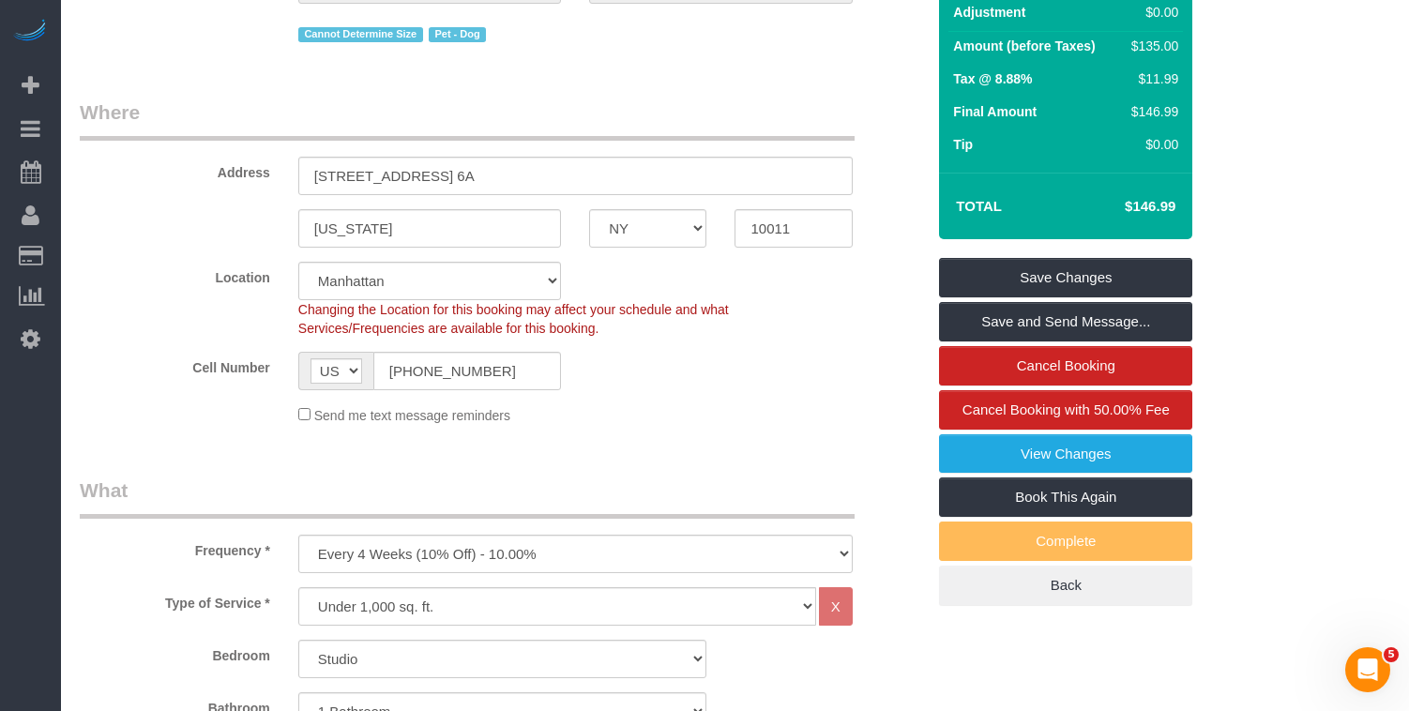
scroll to position [0, 0]
